Goal: Transaction & Acquisition: Purchase product/service

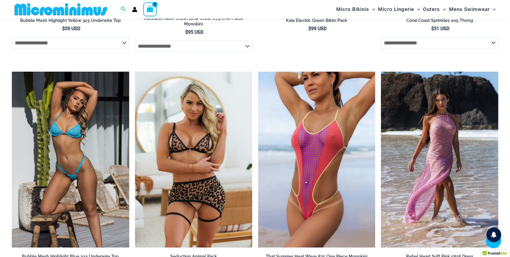
scroll to position [1775, 0]
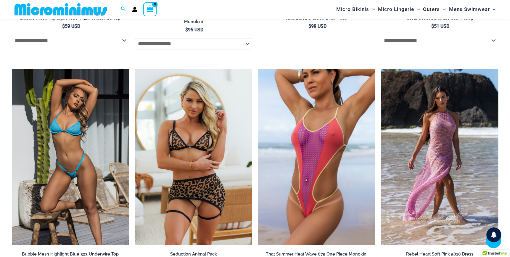
click at [87, 195] on img at bounding box center [70, 157] width 117 height 176
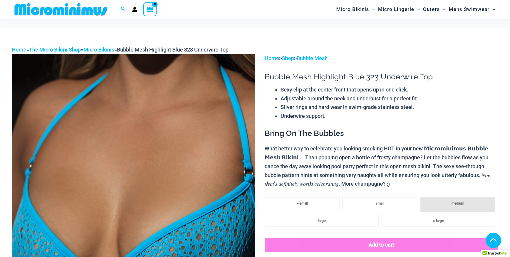
scroll to position [293, 0]
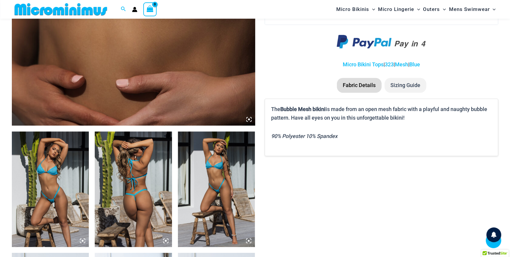
click at [42, 175] on img at bounding box center [50, 189] width 77 height 116
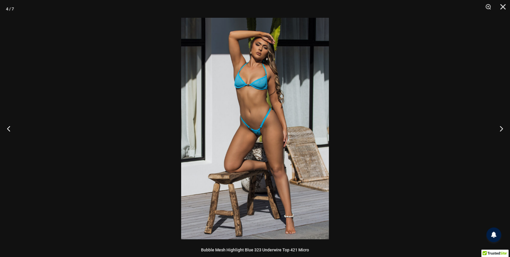
click at [241, 119] on img at bounding box center [255, 128] width 148 height 221
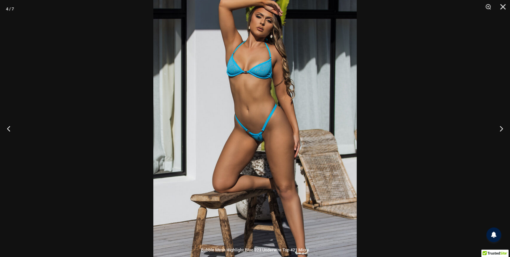
click at [241, 119] on img at bounding box center [254, 132] width 203 height 305
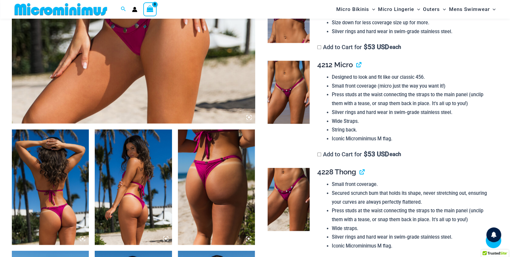
scroll to position [291, 0]
